Goal: Information Seeking & Learning: Learn about a topic

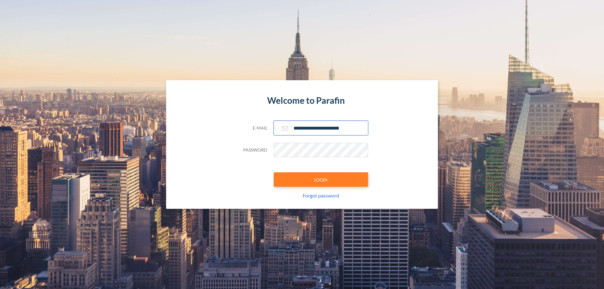
type input "**********"
click at [321, 180] on button "LOGIN" at bounding box center [321, 179] width 94 height 14
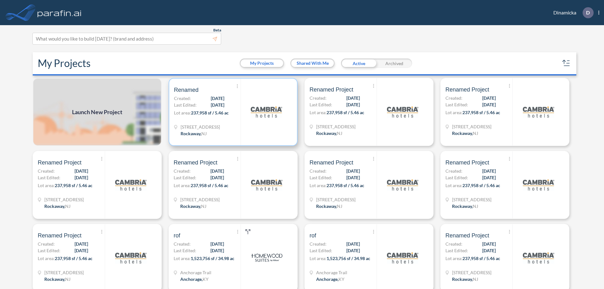
scroll to position [2, 0]
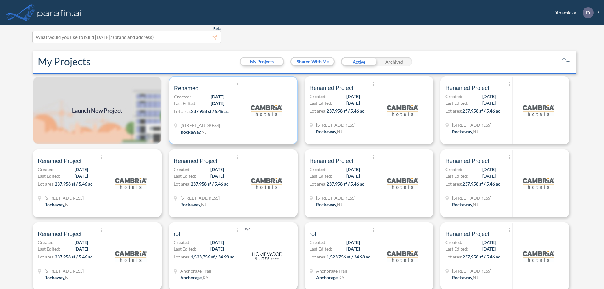
click at [232, 110] on p "Lot area: 237,958 sf / 5.46 ac" at bounding box center [207, 112] width 67 height 9
